Goal: Information Seeking & Learning: Find specific fact

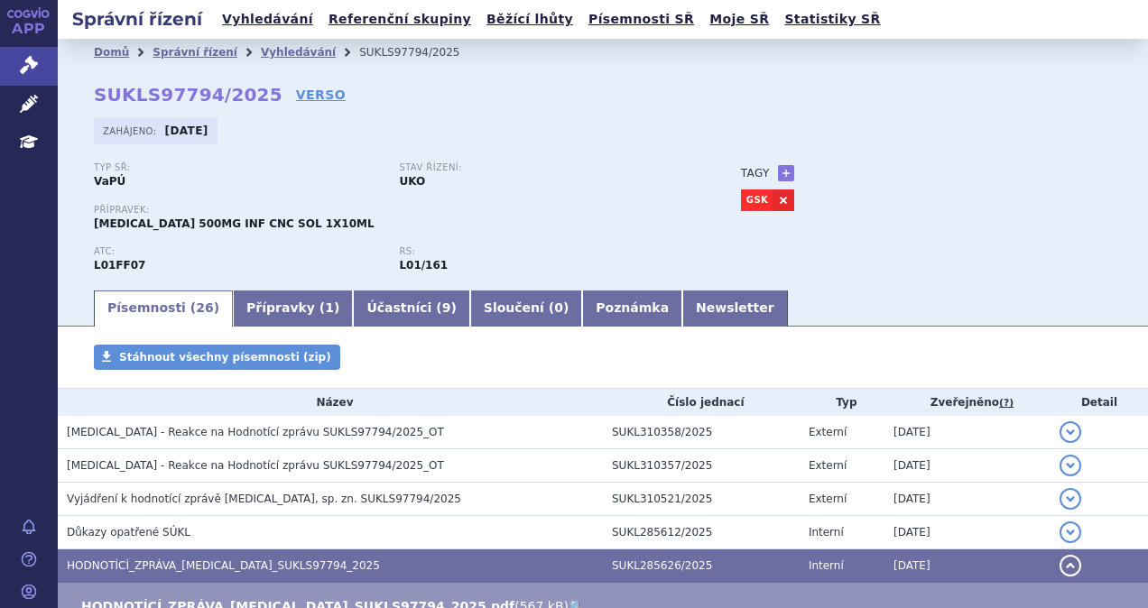
scroll to position [181, 0]
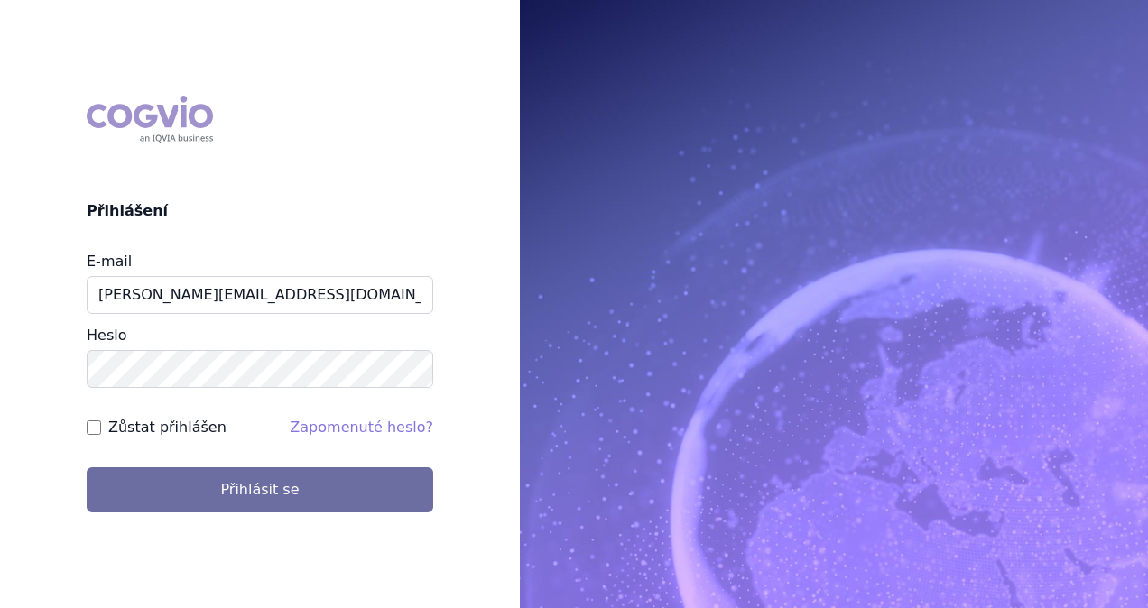
type input "[PERSON_NAME][EMAIL_ADDRESS][DOMAIN_NAME]"
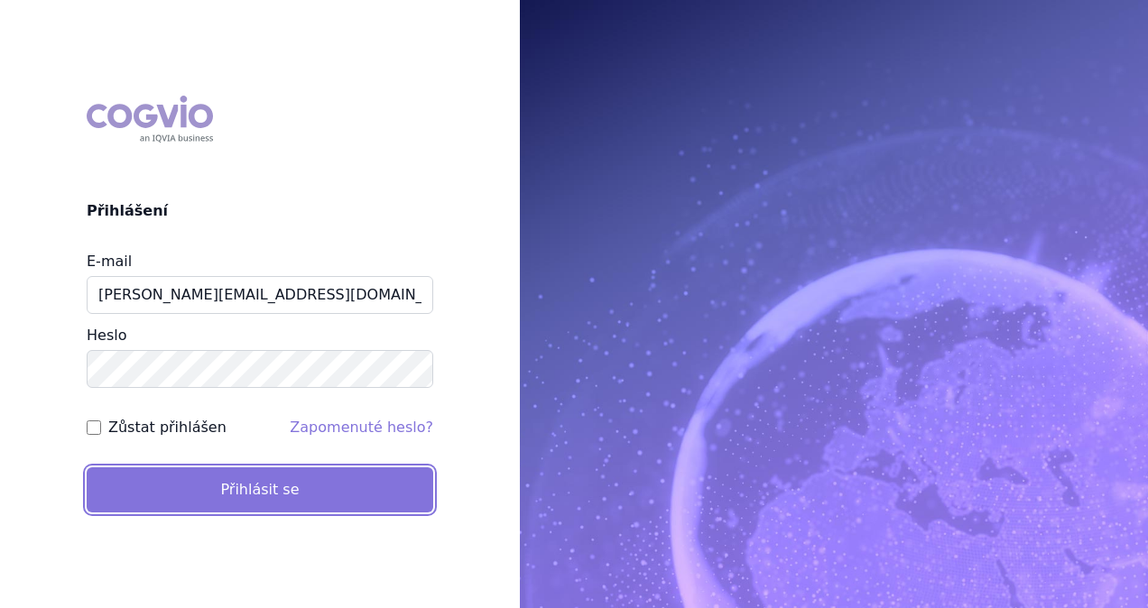
click at [247, 482] on button "Přihlásit se" at bounding box center [260, 490] width 347 height 45
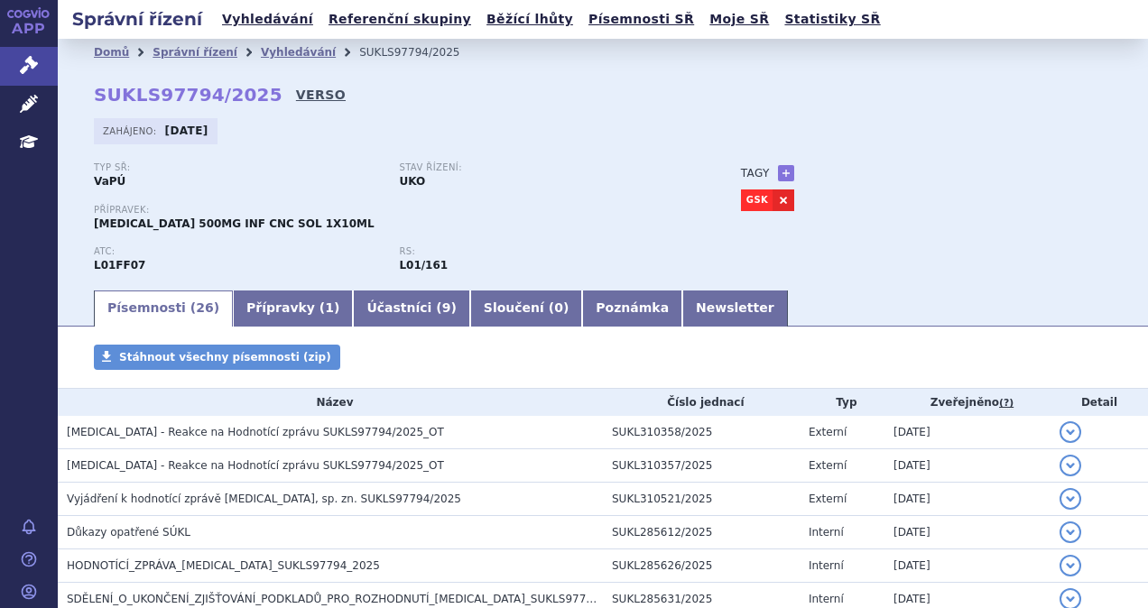
click at [296, 96] on link "VERSO" at bounding box center [321, 95] width 50 height 18
drag, startPoint x: 168, startPoint y: 101, endPoint x: 94, endPoint y: 94, distance: 74.4
click at [94, 94] on strong "SUKLS97794/2025" at bounding box center [188, 95] width 189 height 22
click at [249, 18] on link "Vyhledávání" at bounding box center [268, 19] width 102 height 24
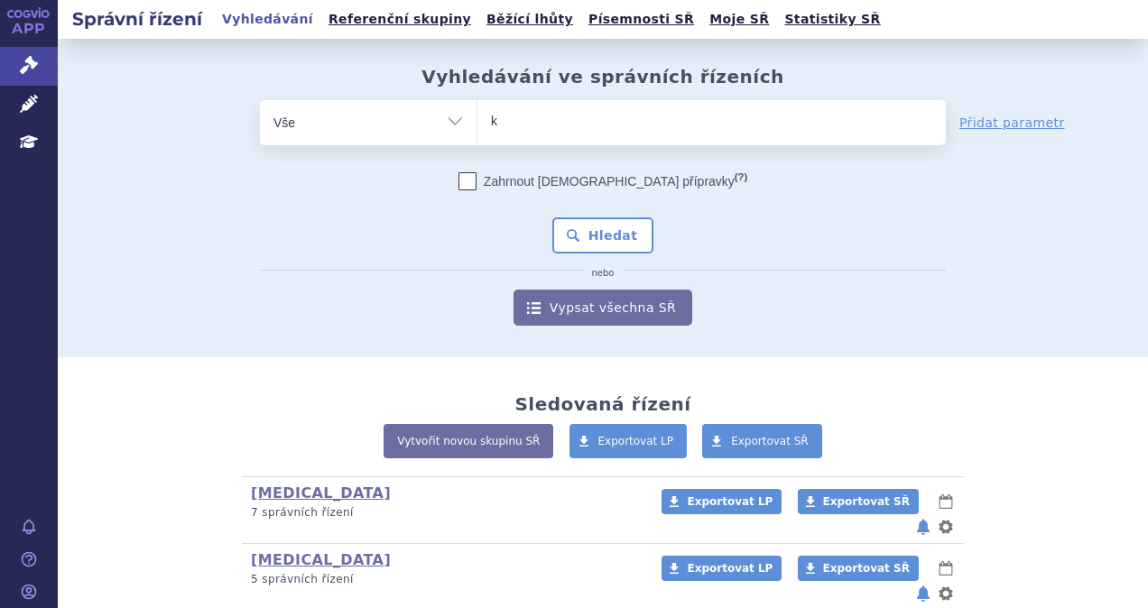
type input "ke"
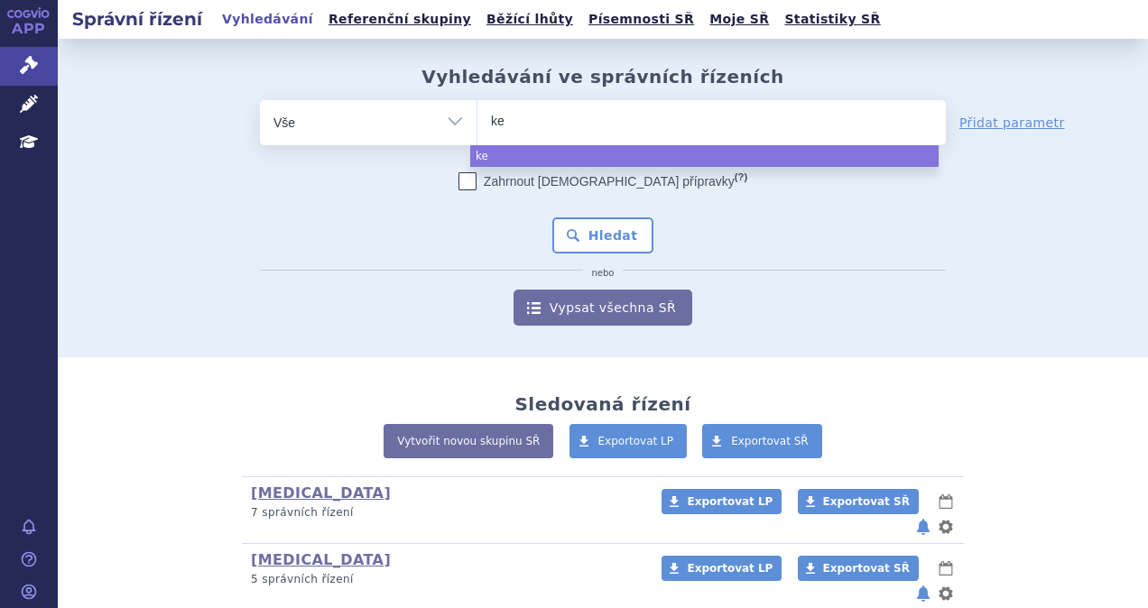
type input "key"
type input "keyt"
type input "keytr"
type input "keytruda"
select select "keytruda"
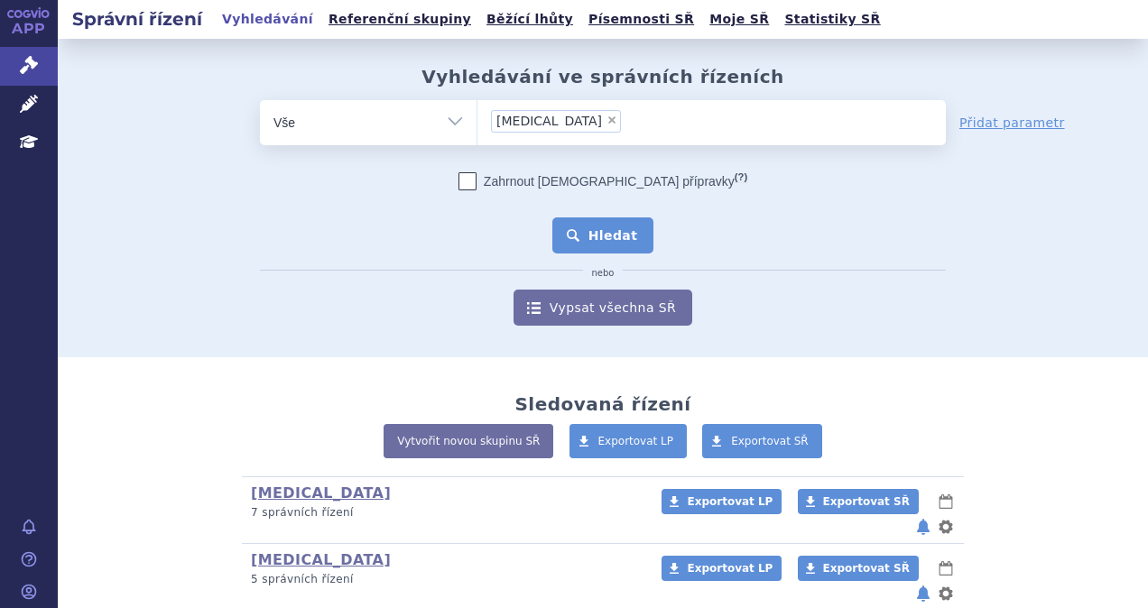
click at [603, 242] on button "Hledat" at bounding box center [603, 236] width 102 height 36
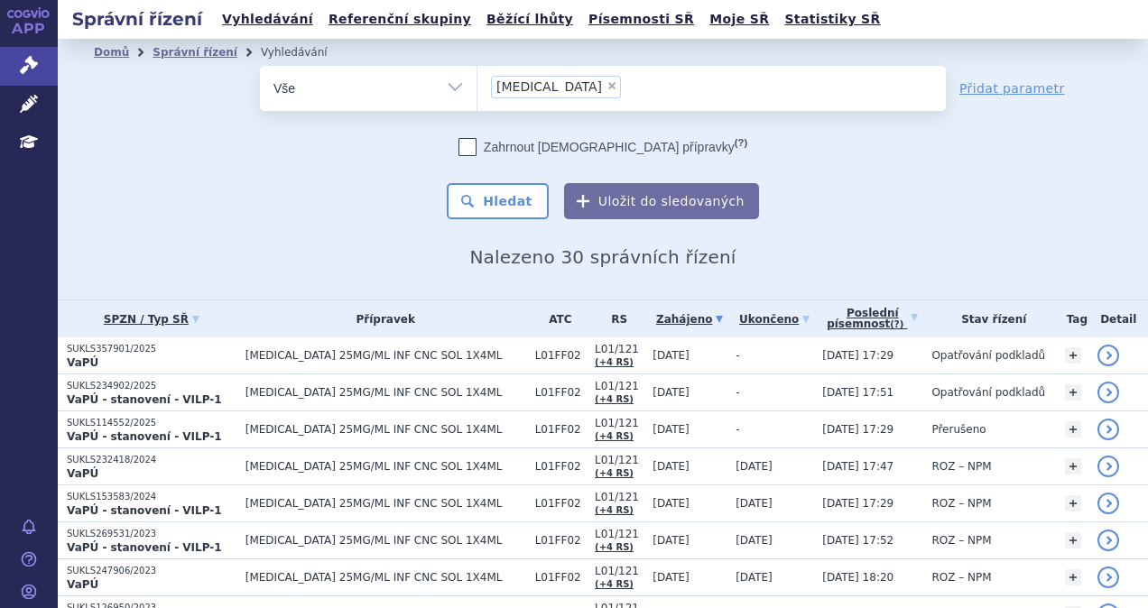
click at [292, 349] on span "[MEDICAL_DATA] 25MG/ML INF CNC SOL 1X4ML" at bounding box center [386, 355] width 281 height 13
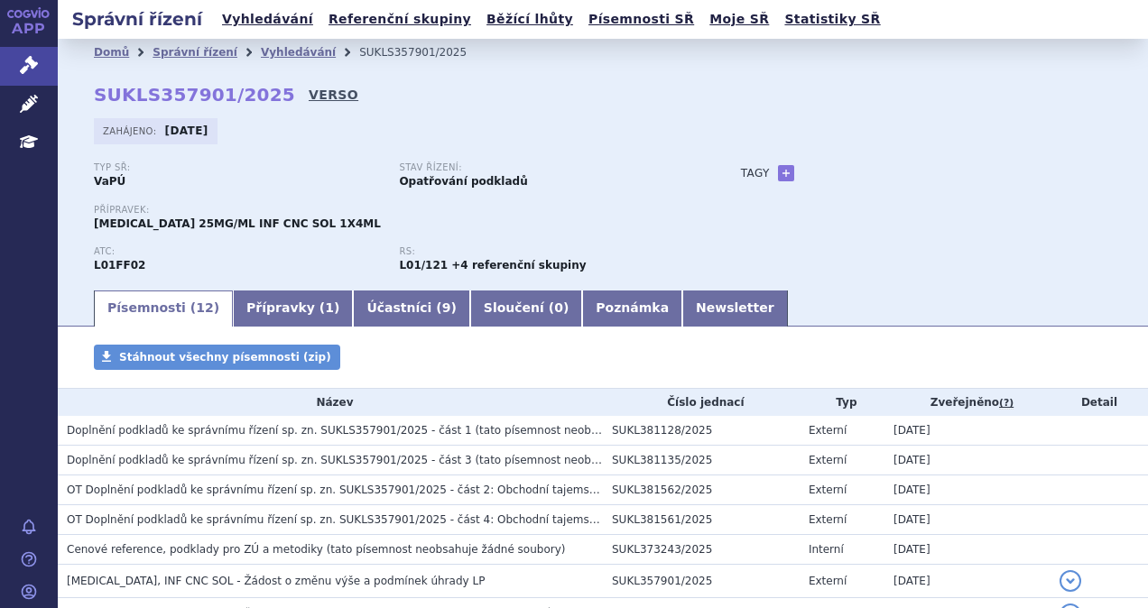
click at [309, 90] on link "VERSO" at bounding box center [334, 95] width 50 height 18
click at [248, 20] on link "Vyhledávání" at bounding box center [268, 19] width 102 height 24
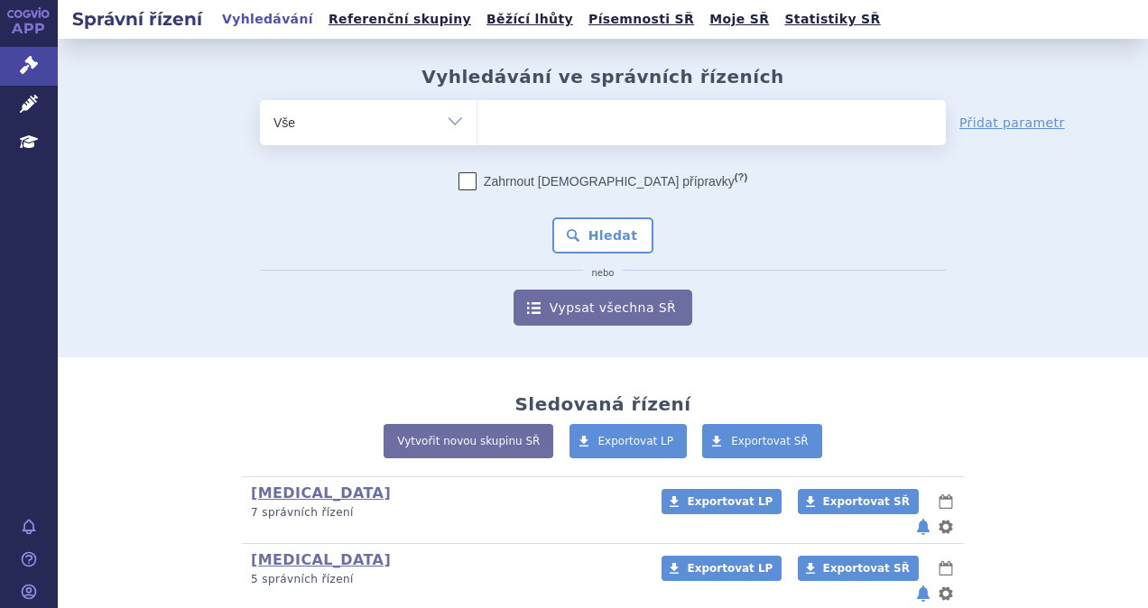
click at [547, 126] on ul at bounding box center [711, 119] width 468 height 38
click at [477, 126] on select at bounding box center [477, 121] width 1 height 45
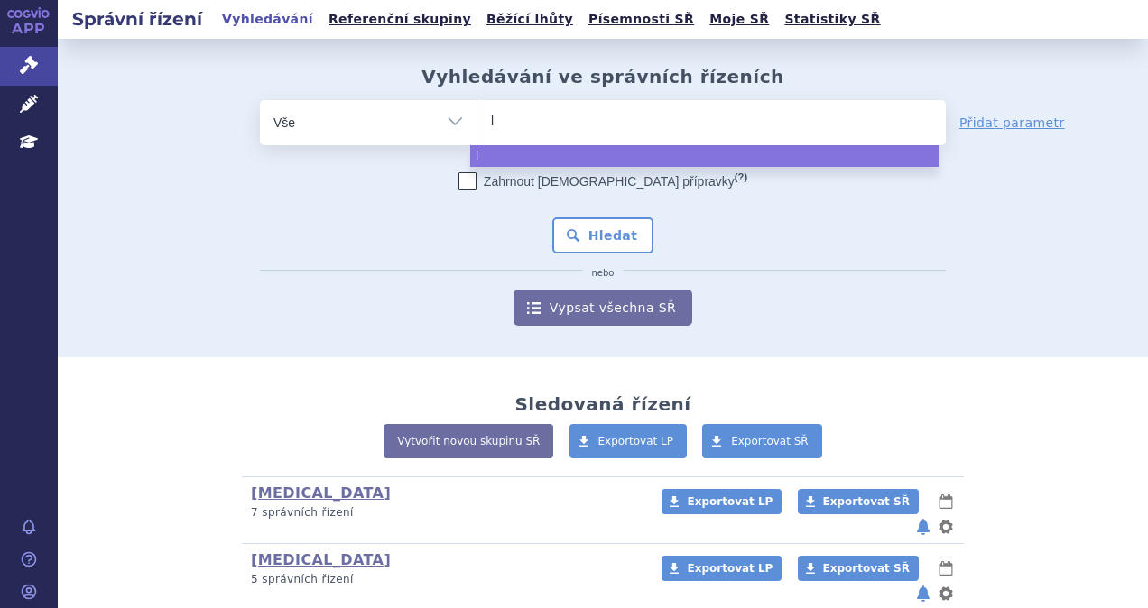
type input "ly"
type input "lynp"
type input "lynpa"
type input "lynparz"
type input "lynparza"
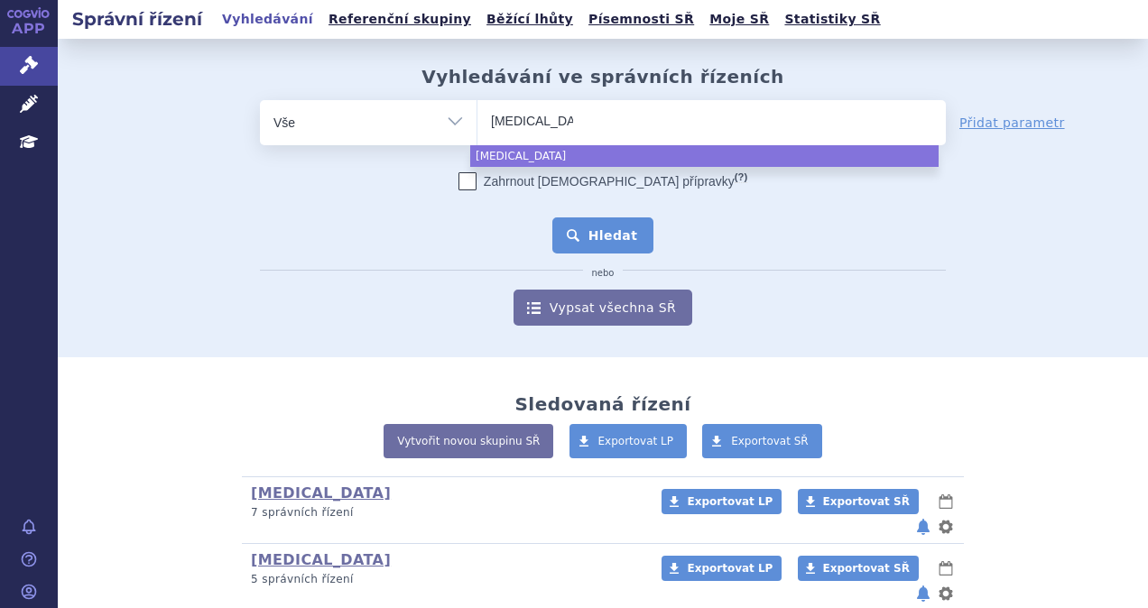
select select "lynparza"
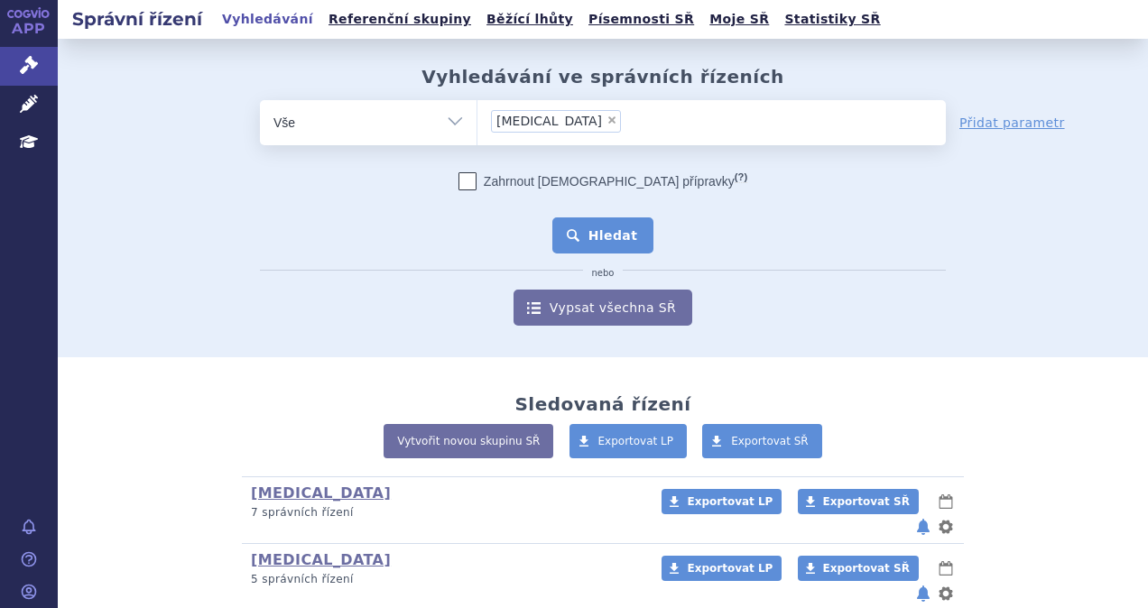
click at [592, 226] on button "Hledat" at bounding box center [603, 236] width 102 height 36
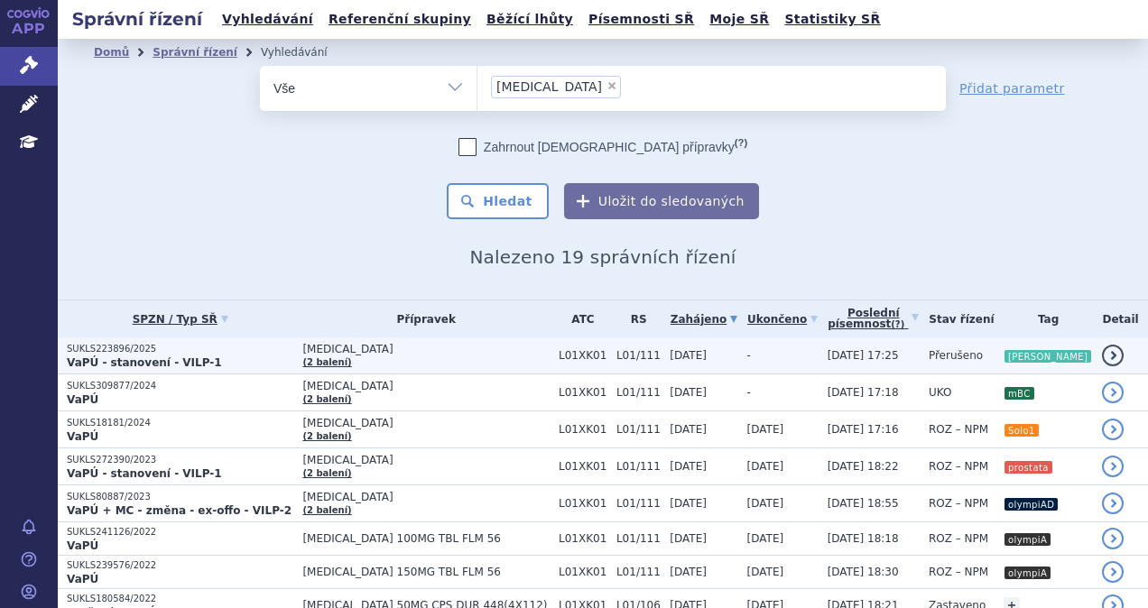
click at [407, 356] on td "LYNPARZA (2 balení)" at bounding box center [421, 356] width 256 height 37
